Goal: Transaction & Acquisition: Purchase product/service

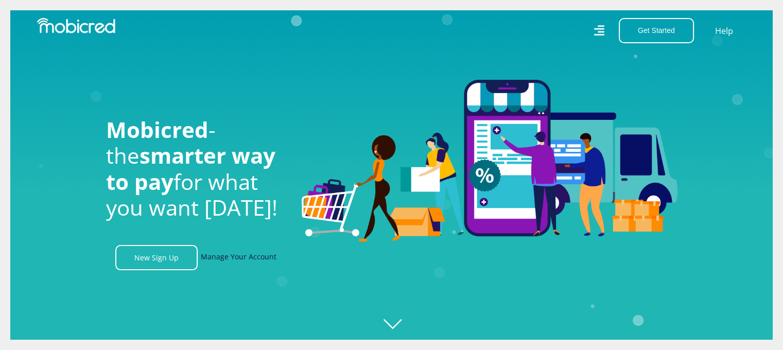
scroll to position [0, 733]
click at [233, 260] on link "Manage Your Account" at bounding box center [239, 257] width 76 height 25
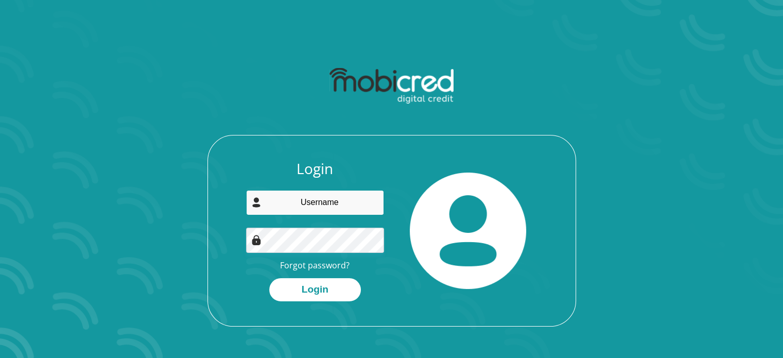
click at [325, 204] on input "email" at bounding box center [315, 202] width 138 height 25
type input "candyhendricks02@gmail.com"
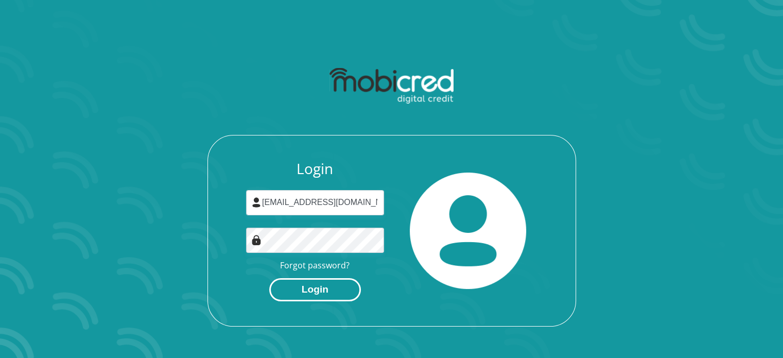
click at [296, 288] on button "Login" at bounding box center [315, 289] width 92 height 23
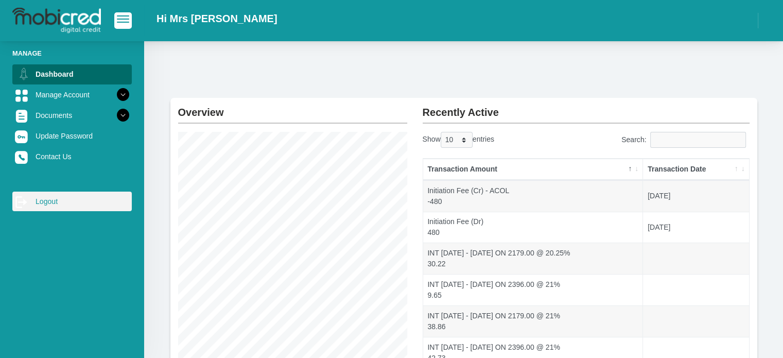
click at [51, 201] on link "log out Logout" at bounding box center [71, 201] width 119 height 20
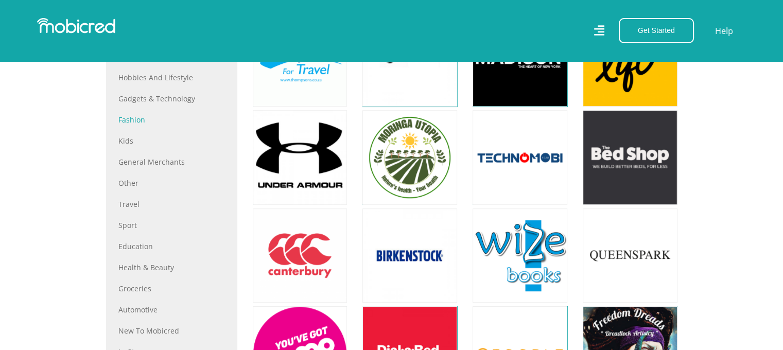
scroll to position [463, 0]
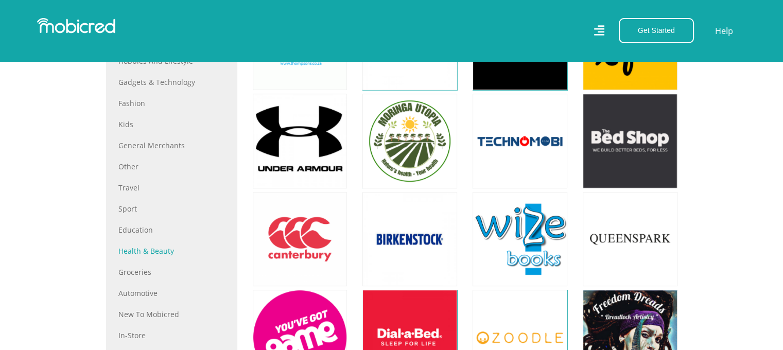
click at [161, 251] on link "Health & Beauty" at bounding box center [171, 250] width 107 height 11
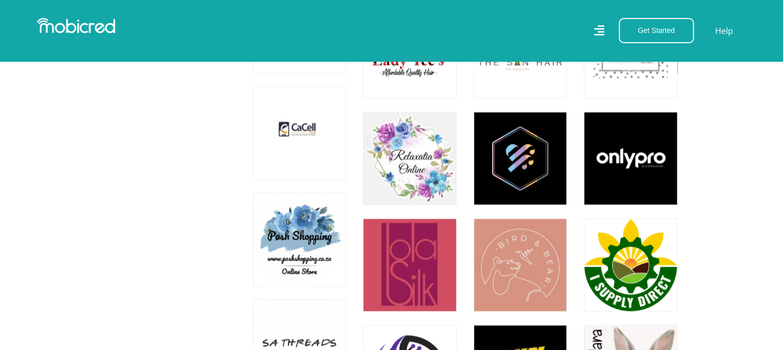
scroll to position [1544, 0]
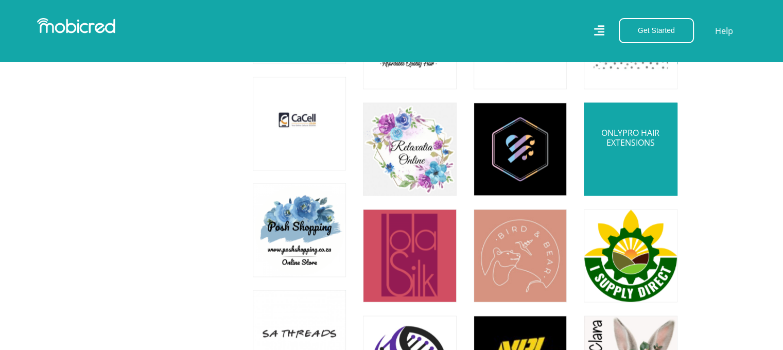
click at [651, 174] on link at bounding box center [630, 149] width 110 height 110
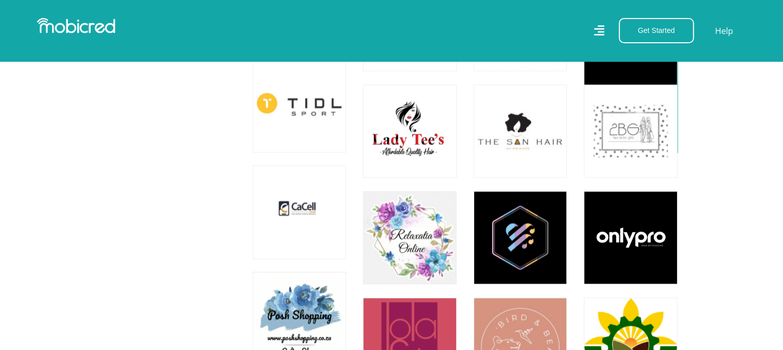
scroll to position [1338, 0]
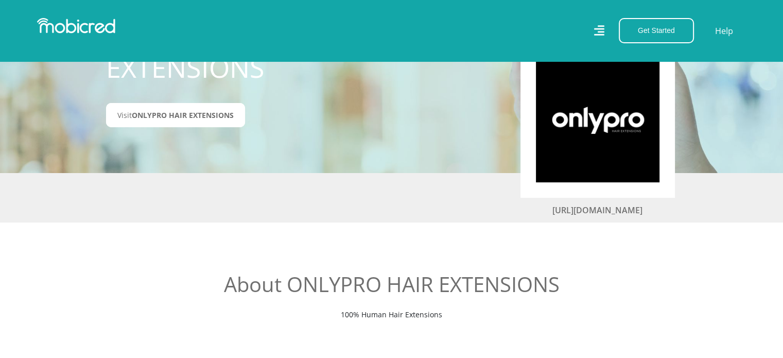
scroll to position [206, 0]
